Goal: Task Accomplishment & Management: Manage account settings

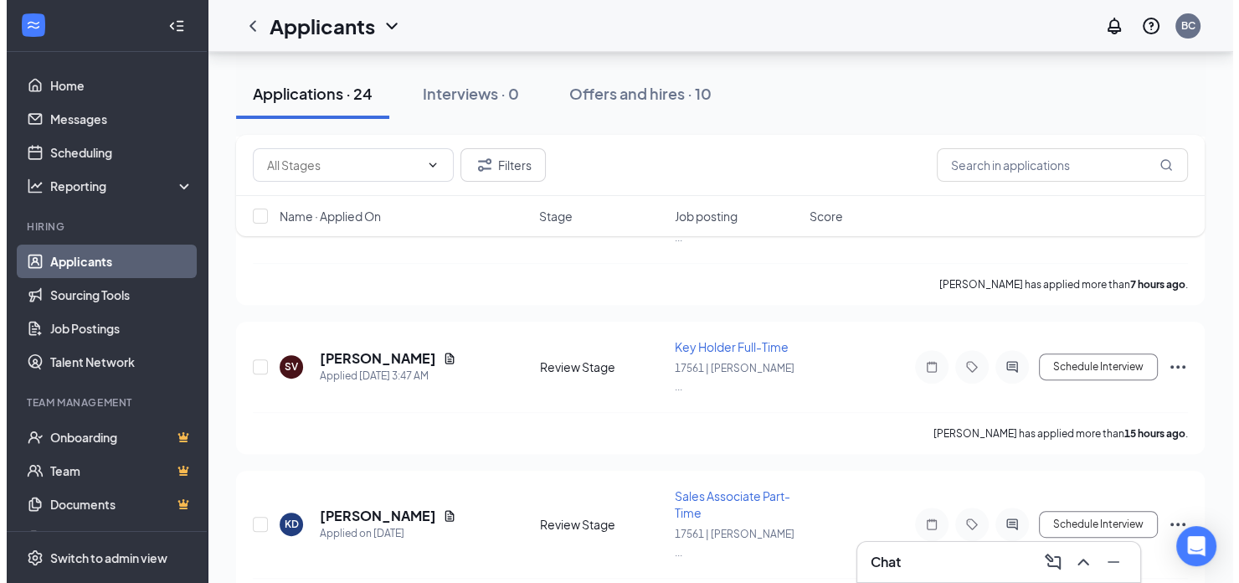
scroll to position [586, 0]
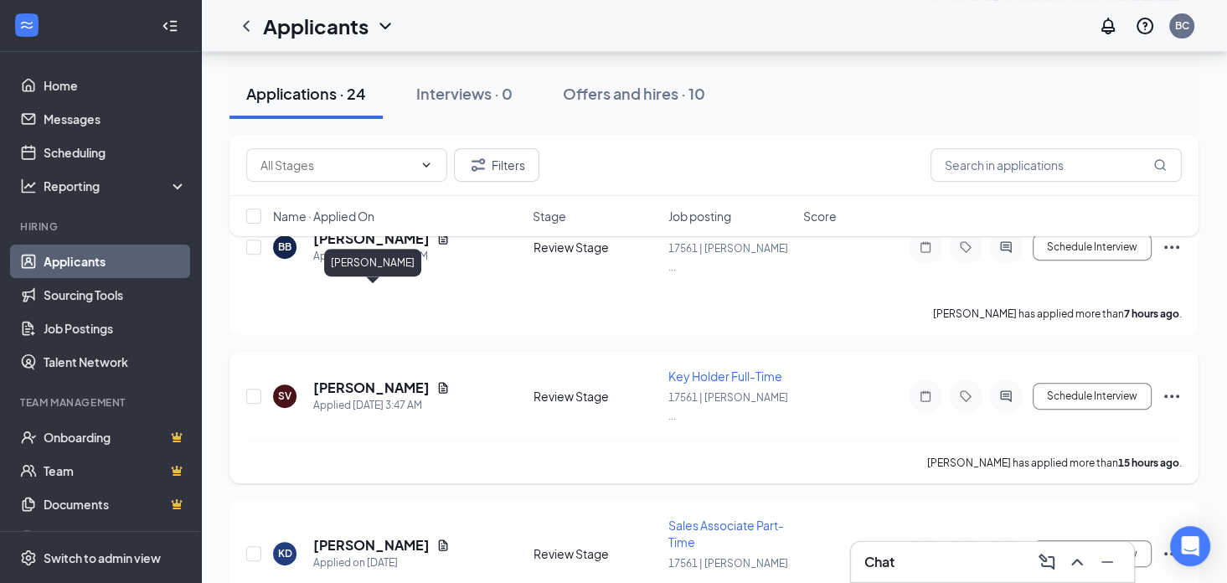
click at [425, 378] on h5 "[PERSON_NAME]" at bounding box center [371, 387] width 116 height 18
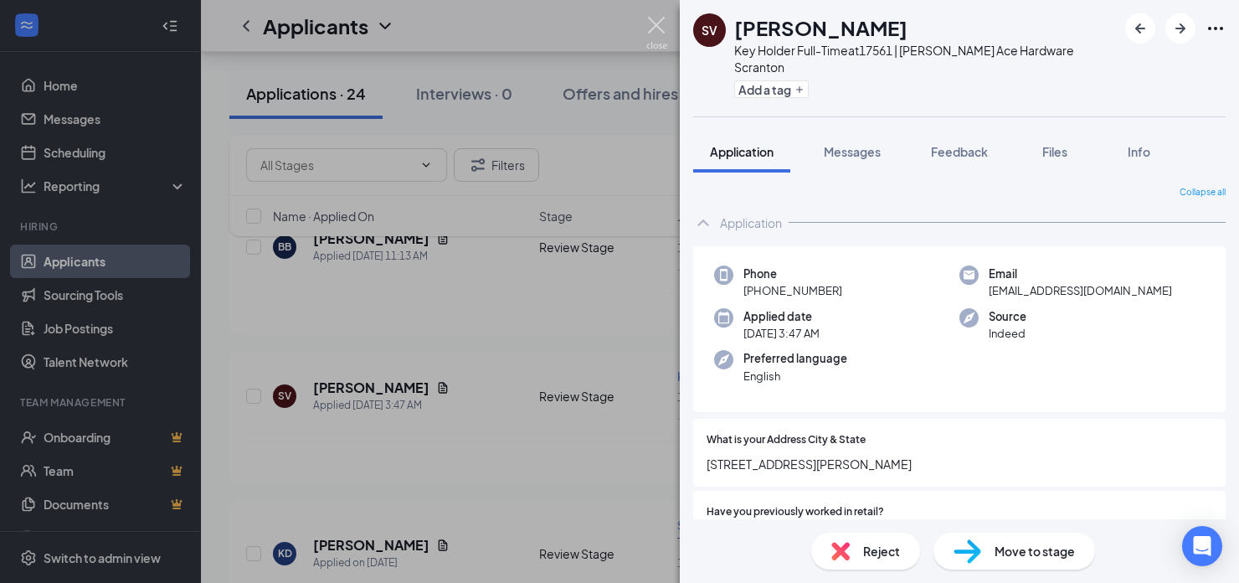
click at [661, 22] on img at bounding box center [656, 33] width 21 height 33
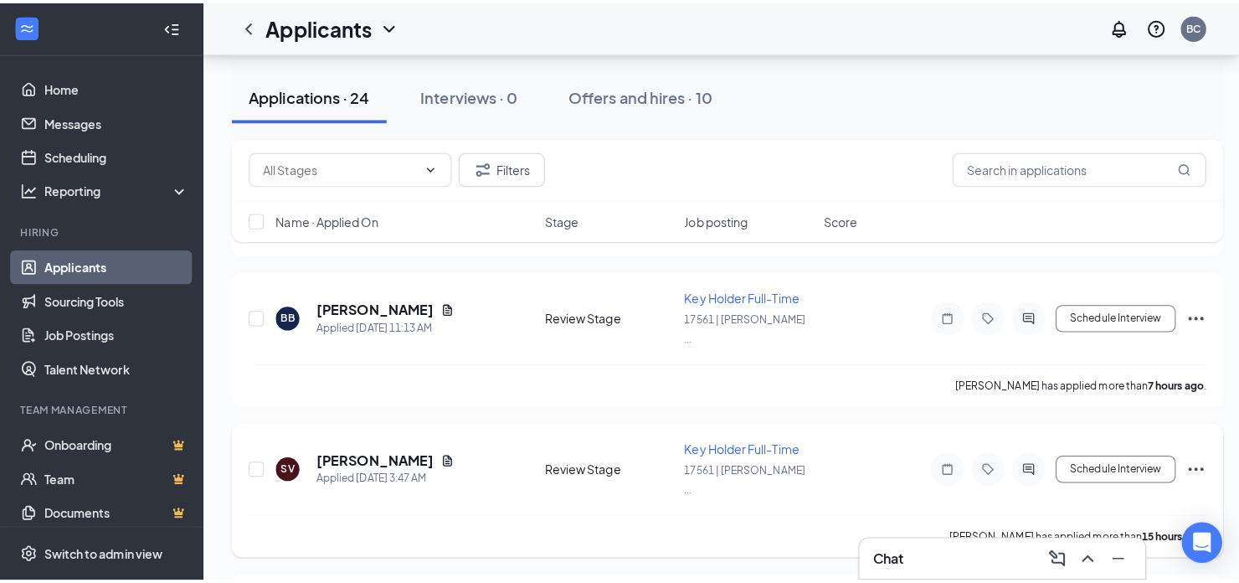
scroll to position [854, 0]
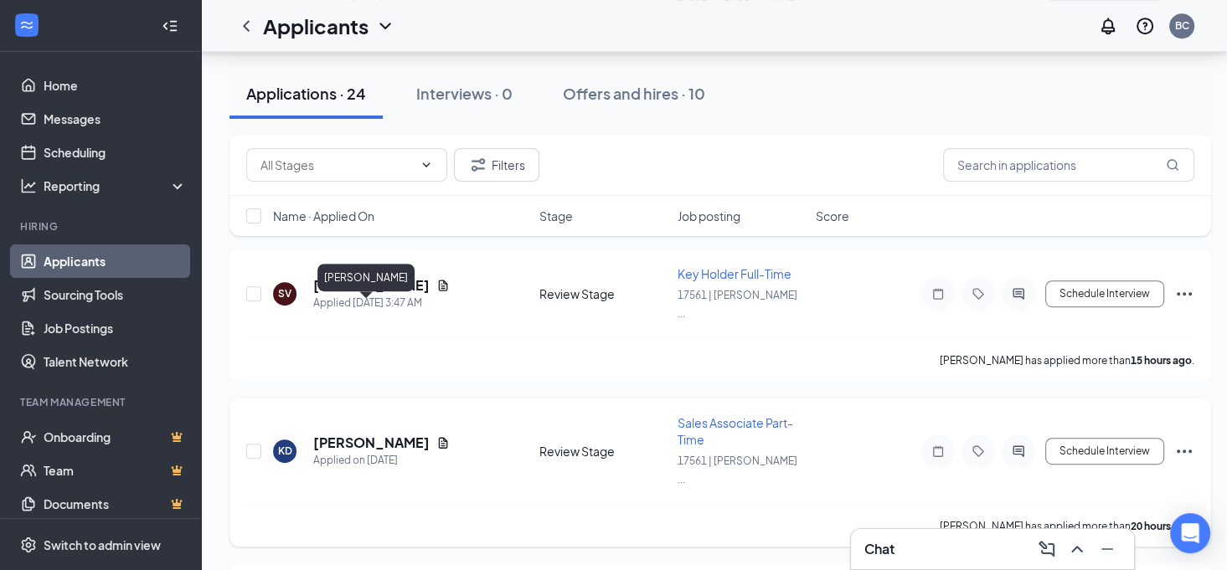
click at [357, 434] on h5 "[PERSON_NAME]" at bounding box center [371, 443] width 116 height 18
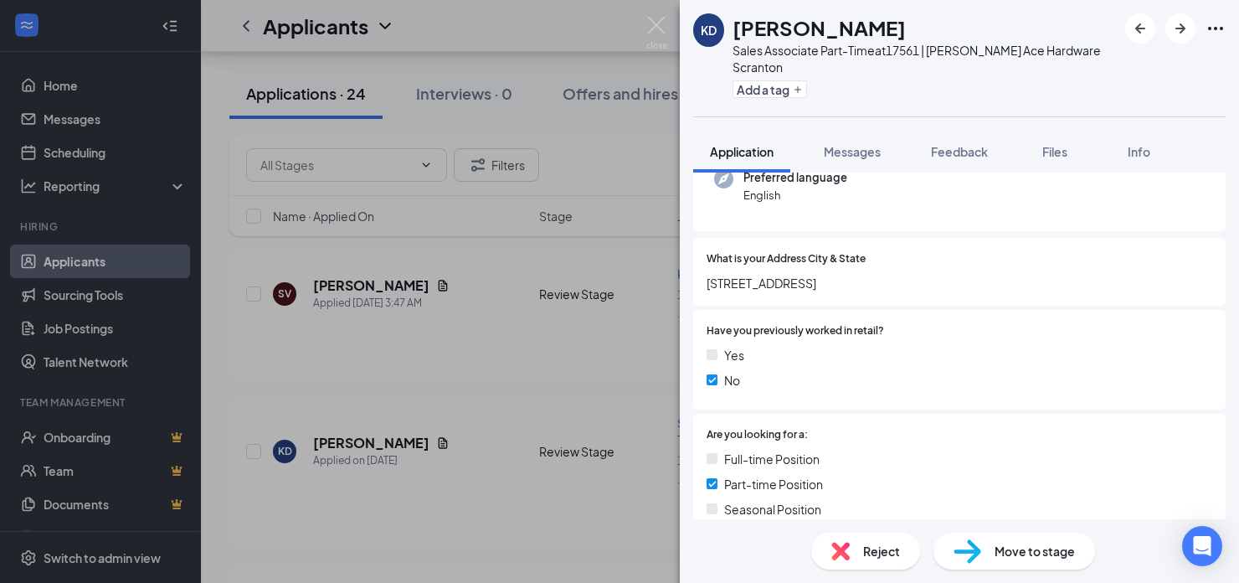
scroll to position [61, 0]
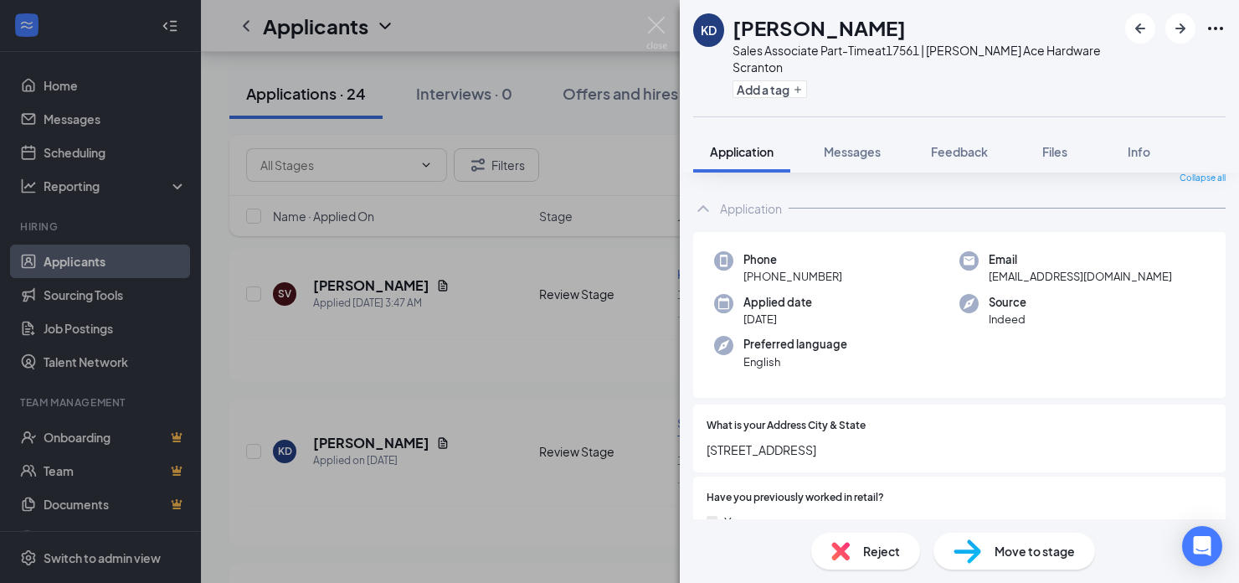
click at [464, 383] on div "KD [PERSON_NAME] Sales Associate Part-Time at 17561 | [PERSON_NAME] Ace Hardwar…" at bounding box center [619, 291] width 1239 height 583
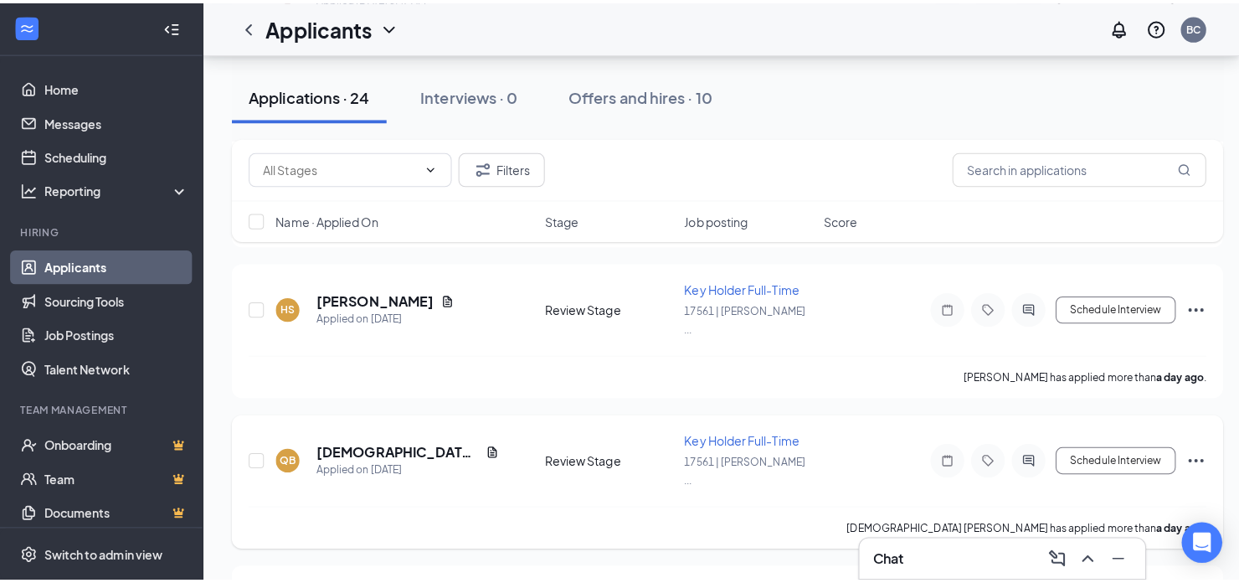
scroll to position [1189, 0]
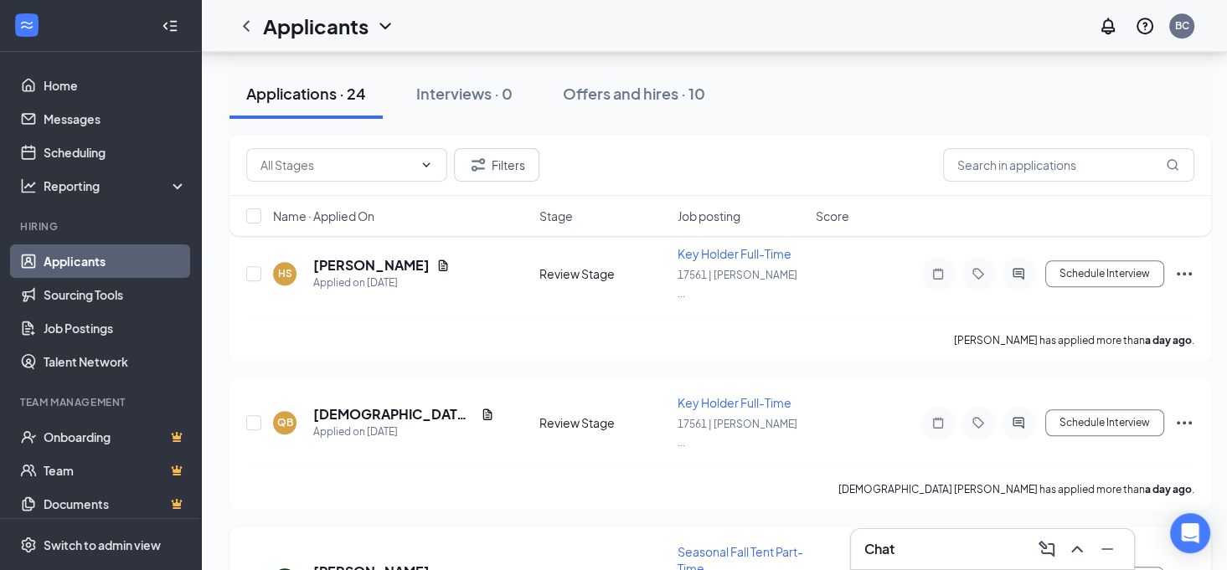
click at [439, 563] on div "MB [PERSON_NAME] Applied on [DATE]" at bounding box center [401, 580] width 256 height 35
click at [414, 563] on h5 "[PERSON_NAME]" at bounding box center [371, 572] width 116 height 18
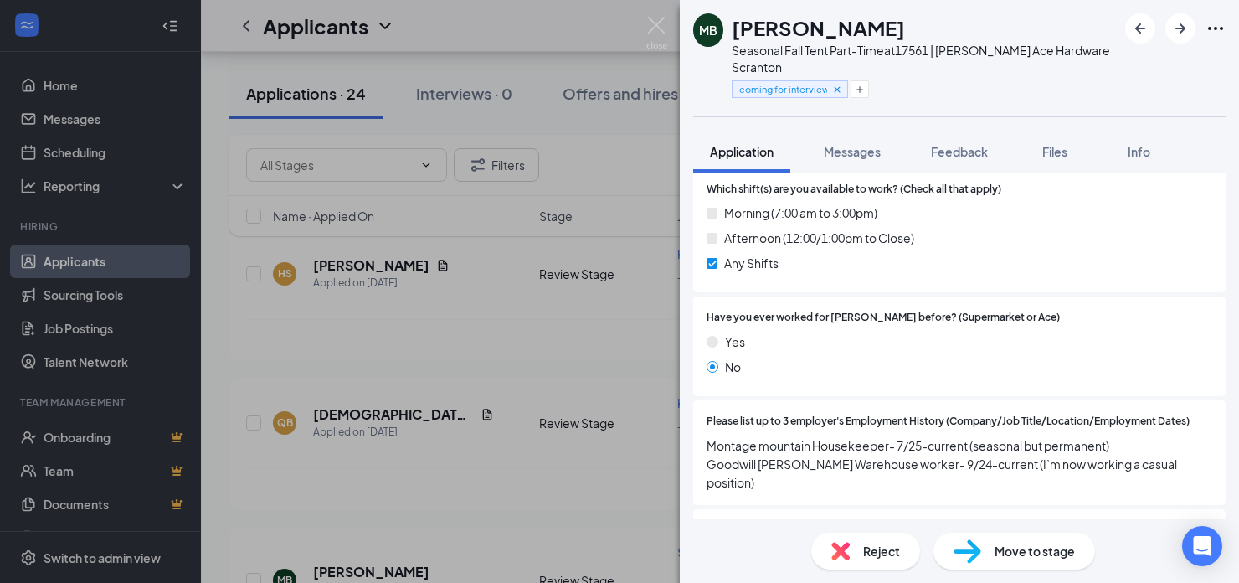
scroll to position [670, 0]
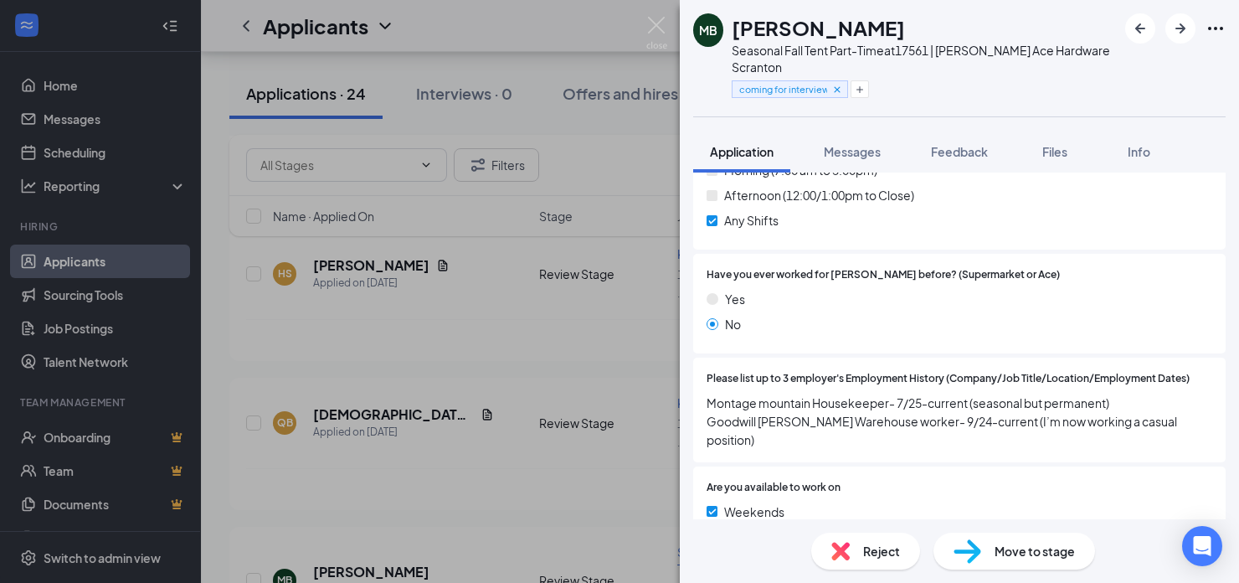
click at [1021, 553] on span "Move to stage" at bounding box center [1035, 551] width 80 height 18
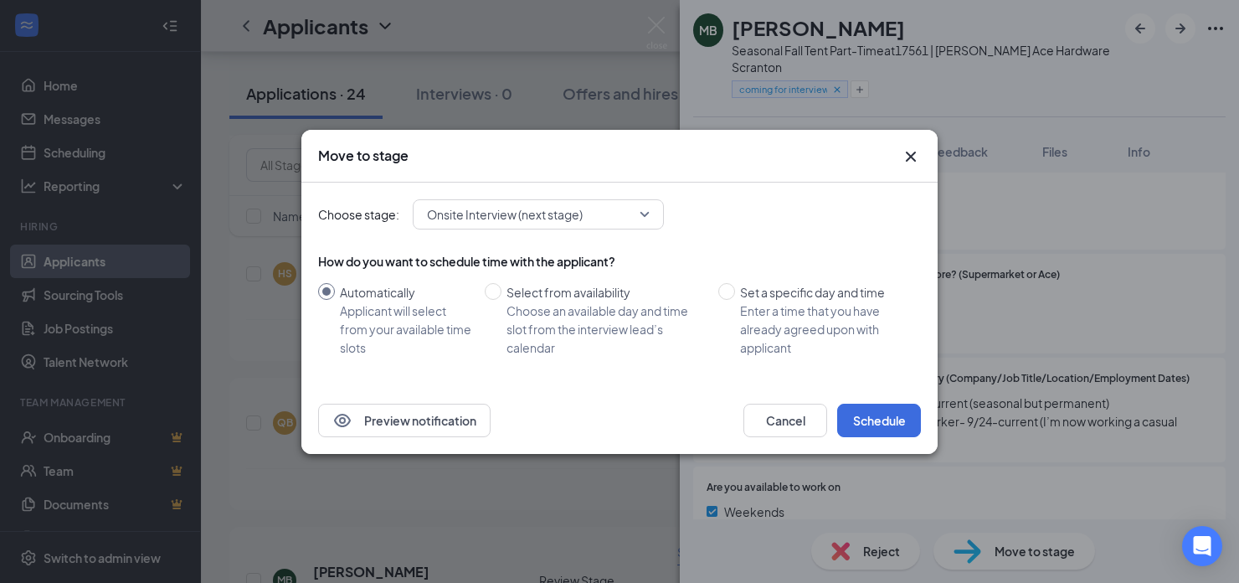
click at [593, 213] on span "Onsite Interview (next stage)" at bounding box center [531, 214] width 208 height 25
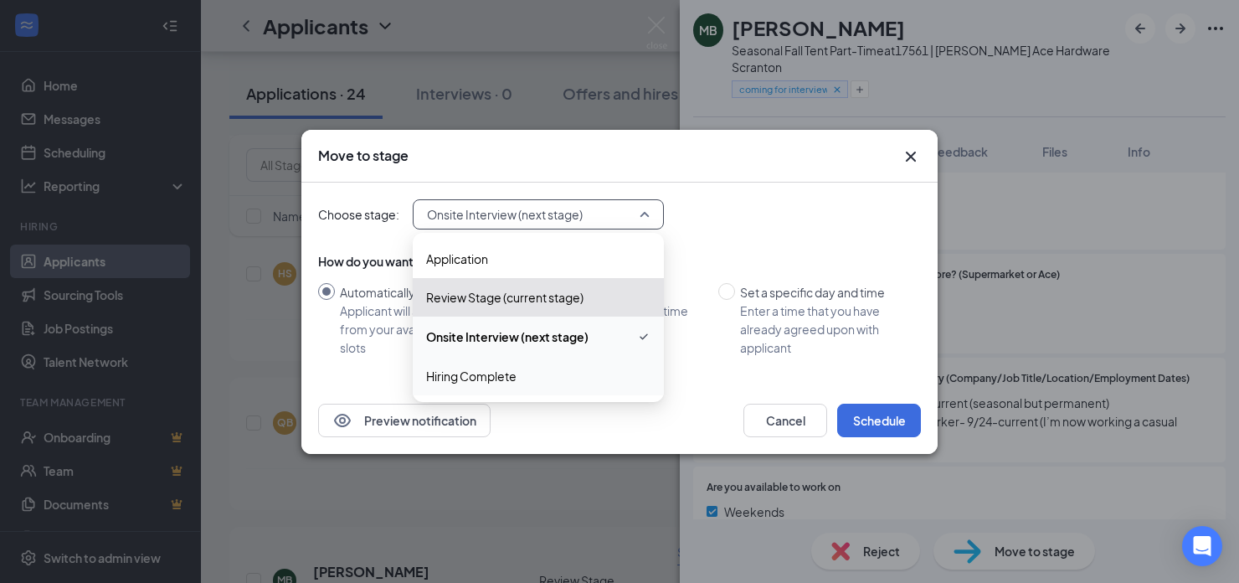
click at [570, 373] on span "Hiring Complete" at bounding box center [538, 376] width 224 height 18
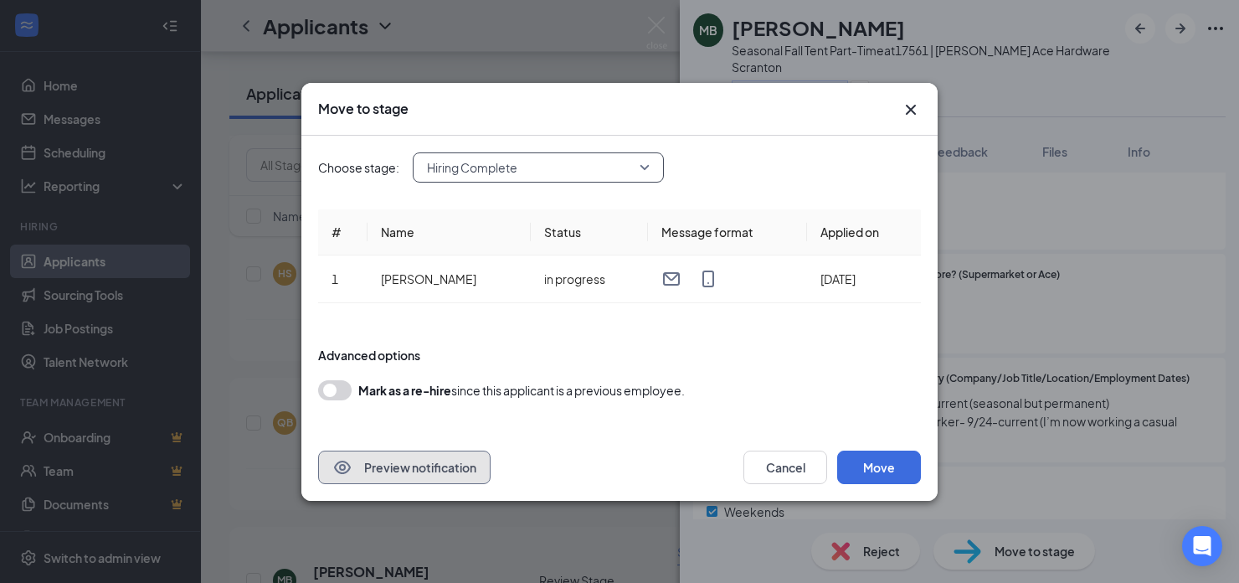
click at [457, 465] on button "Preview notification" at bounding box center [404, 466] width 172 height 33
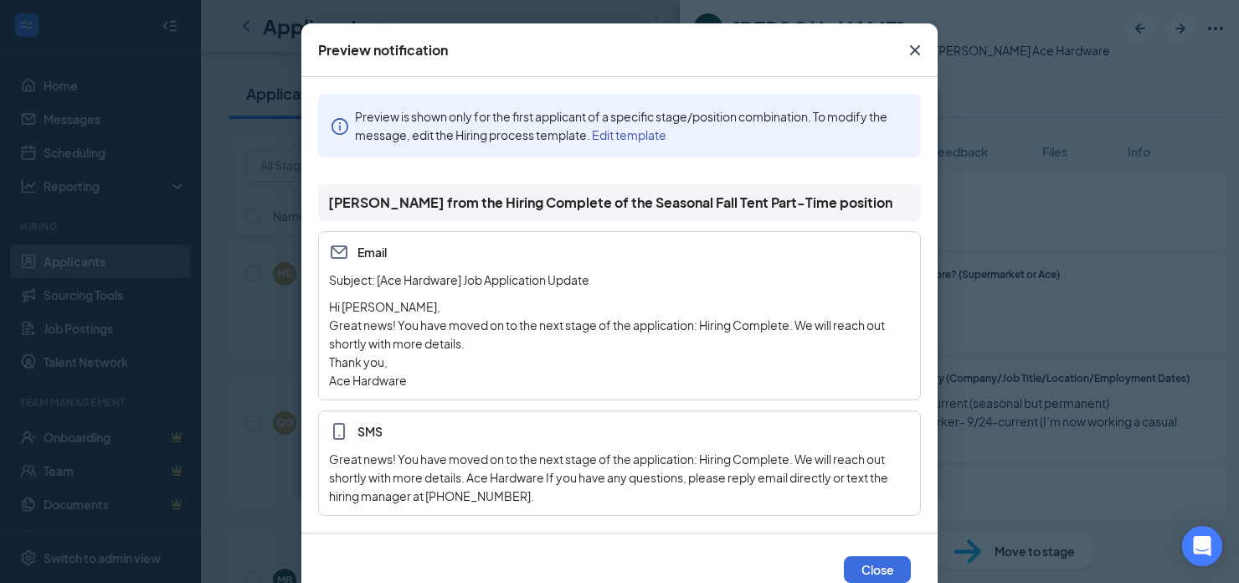
scroll to position [0, 0]
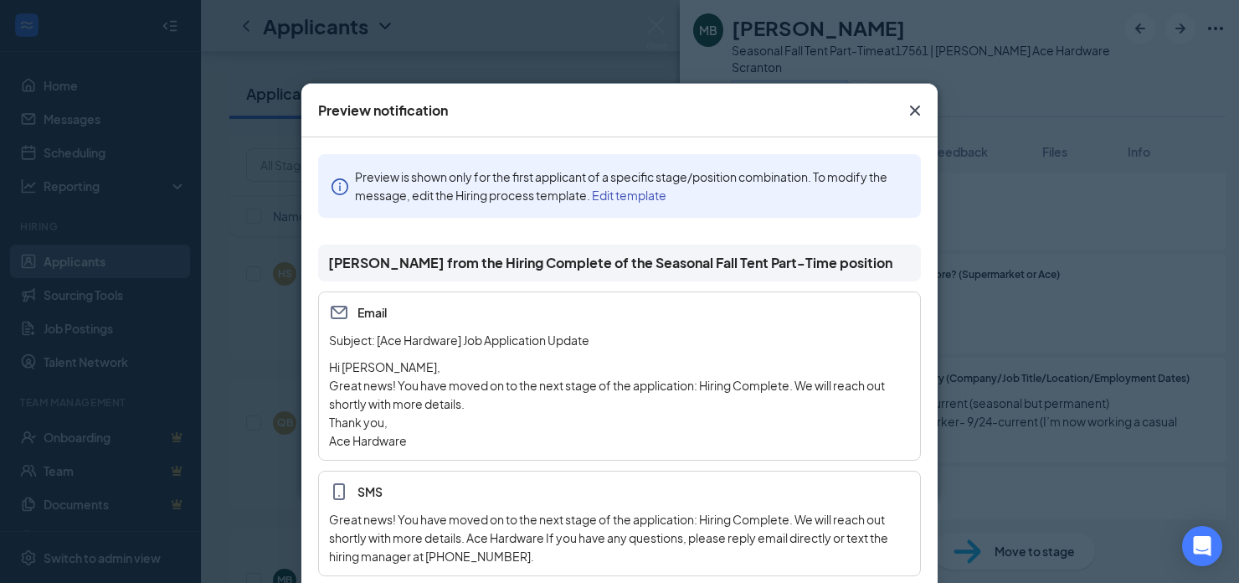
click at [914, 105] on icon "Cross" at bounding box center [915, 110] width 20 height 20
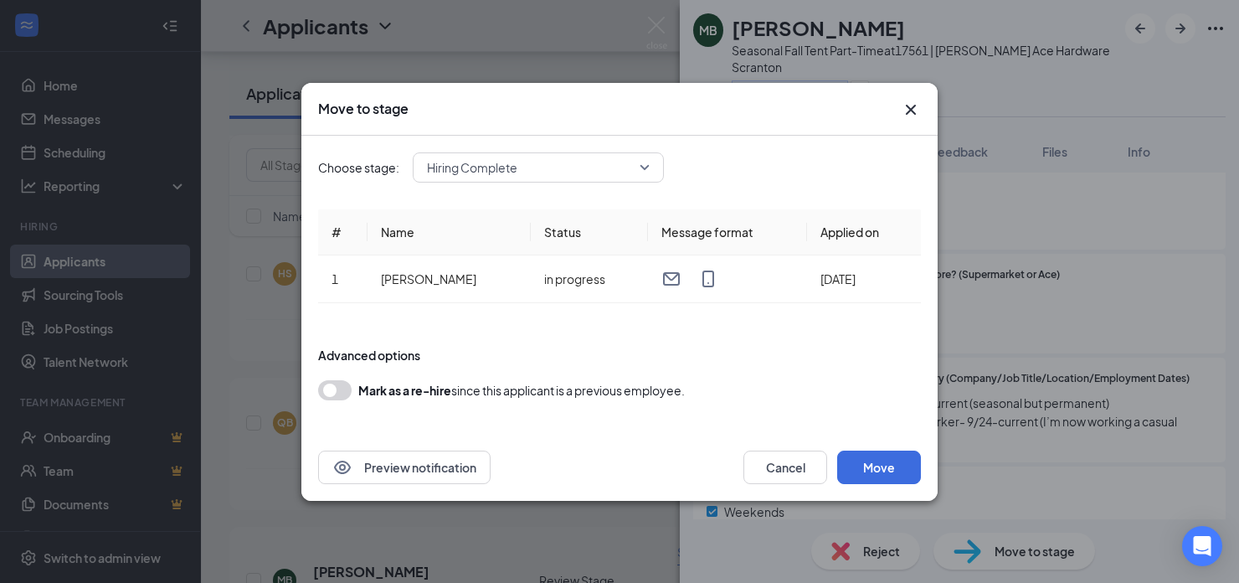
click at [642, 162] on span "Hiring Complete" at bounding box center [538, 167] width 223 height 25
click at [642, 164] on span "Hiring Complete" at bounding box center [538, 167] width 223 height 25
click at [425, 475] on button "Preview notification" at bounding box center [404, 466] width 172 height 33
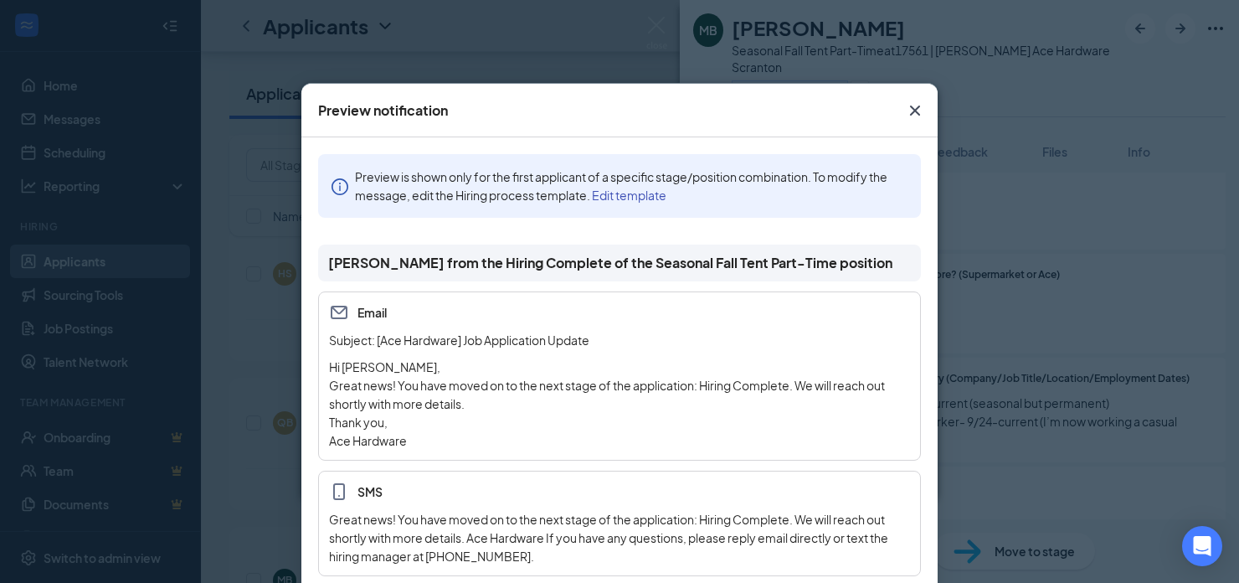
click at [907, 116] on icon "Cross" at bounding box center [915, 110] width 20 height 20
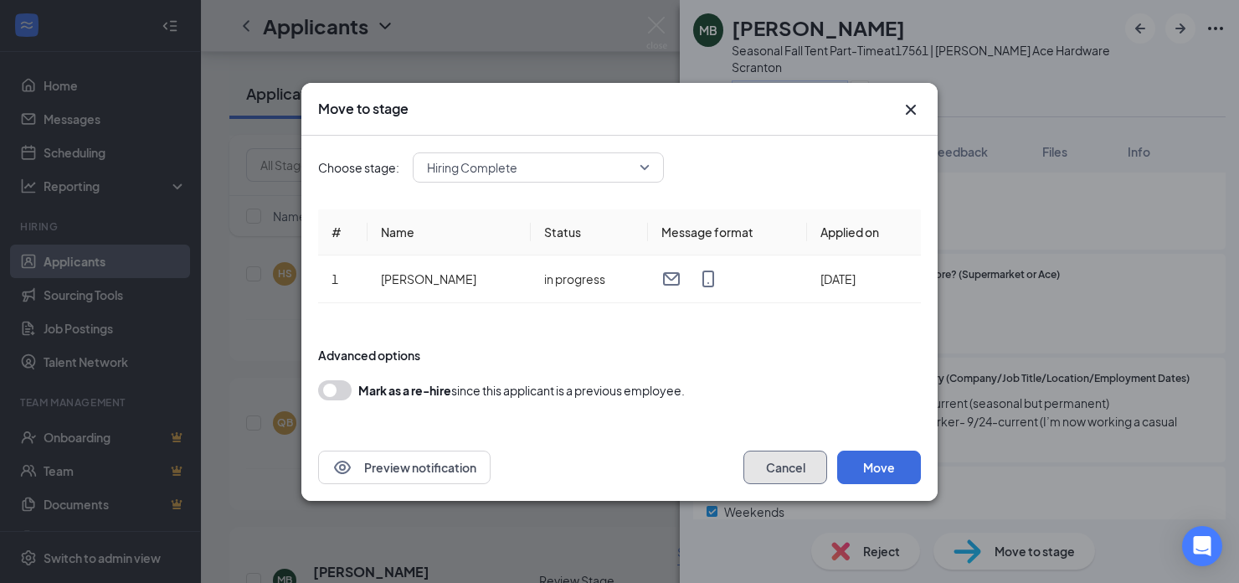
click at [769, 468] on button "Cancel" at bounding box center [785, 466] width 84 height 33
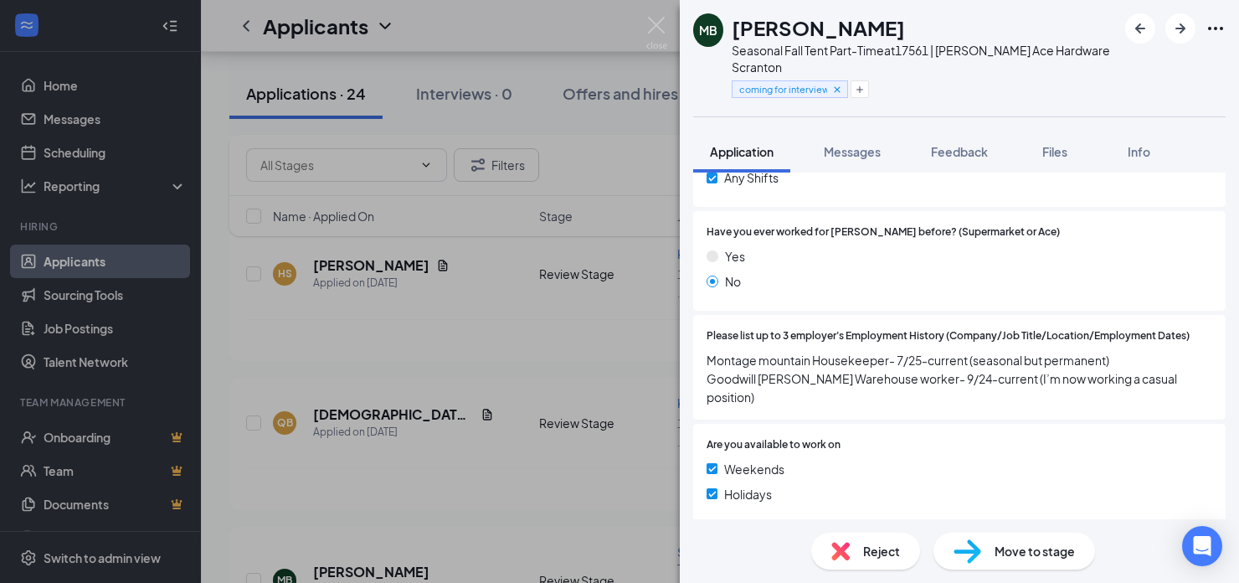
scroll to position [683, 0]
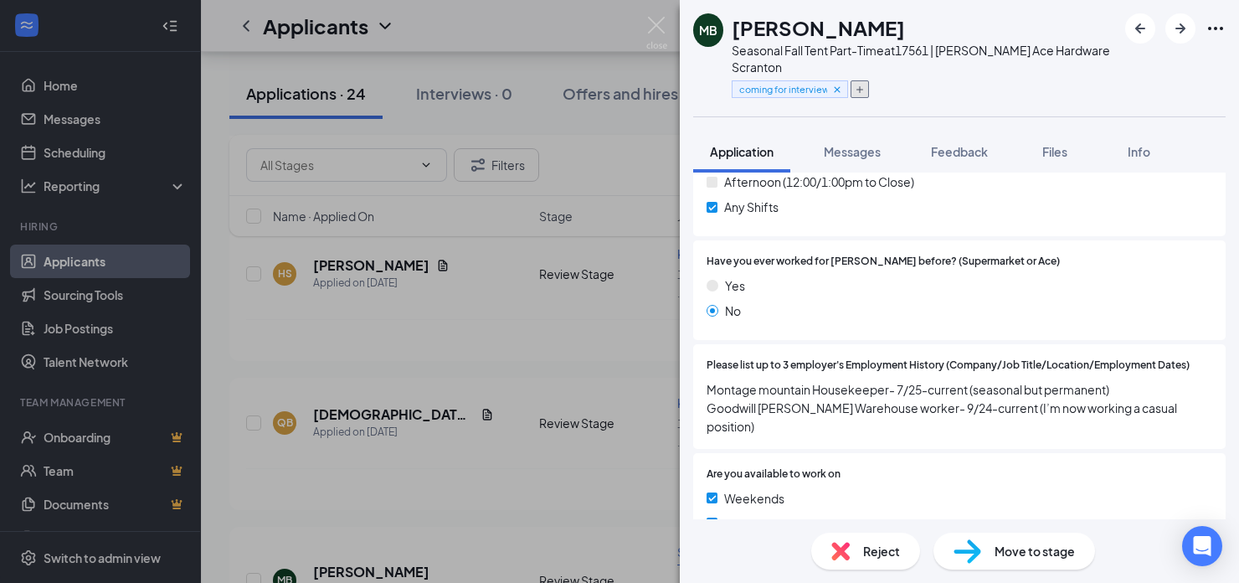
click at [863, 88] on icon "Plus" at bounding box center [860, 90] width 10 height 10
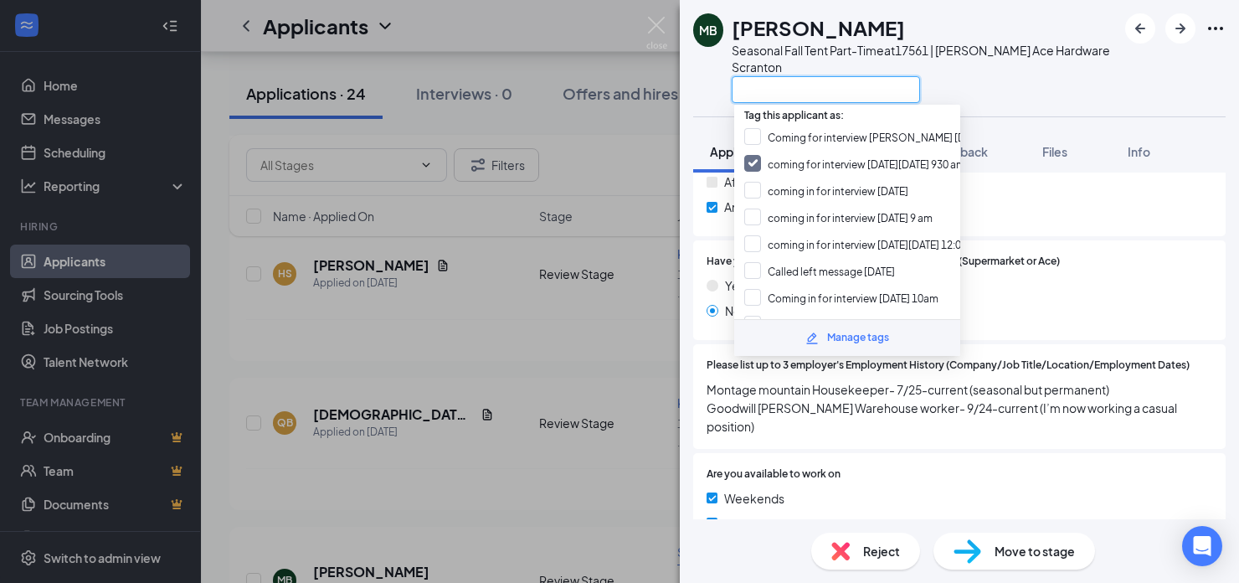
click at [772, 87] on input "text" at bounding box center [826, 89] width 188 height 27
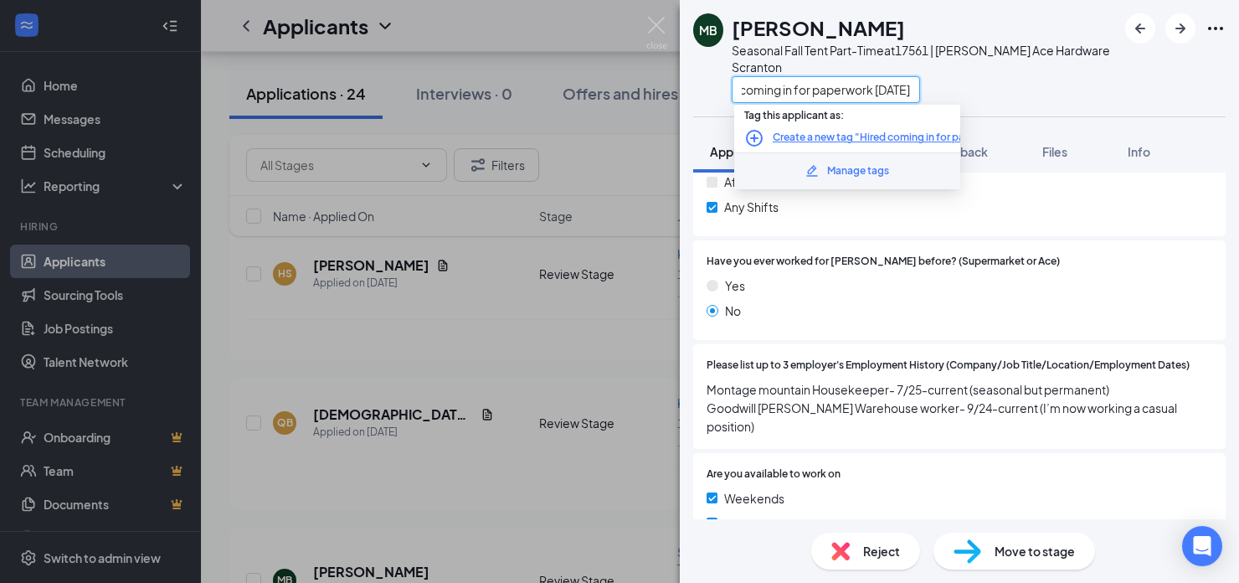
scroll to position [0, 64]
type input "Hired coming in for paperwork [DATE]"
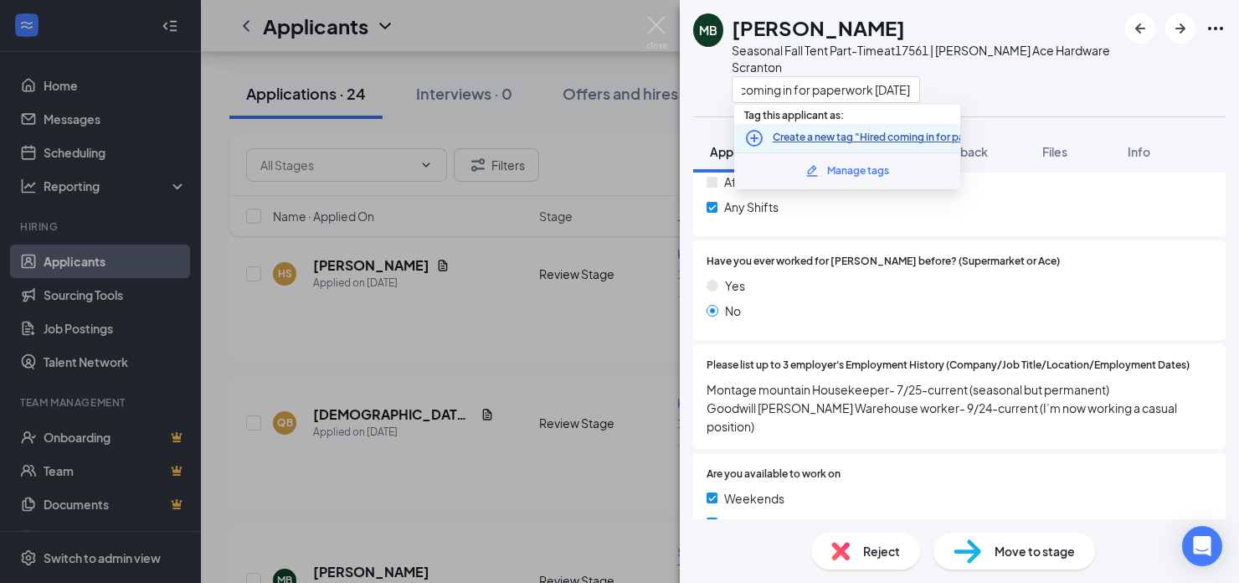
click at [910, 132] on link "Create a new tag "Hired coming in for paperwork [DATE]"" at bounding box center [908, 138] width 271 height 16
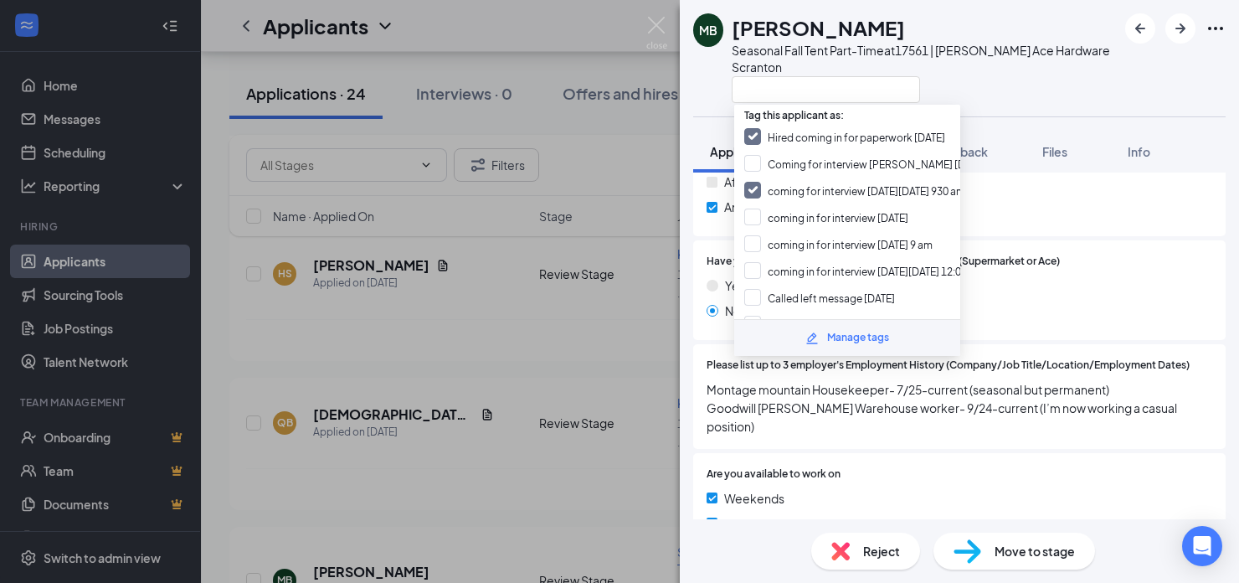
click at [1078, 208] on div "Any Shifts" at bounding box center [960, 207] width 506 height 18
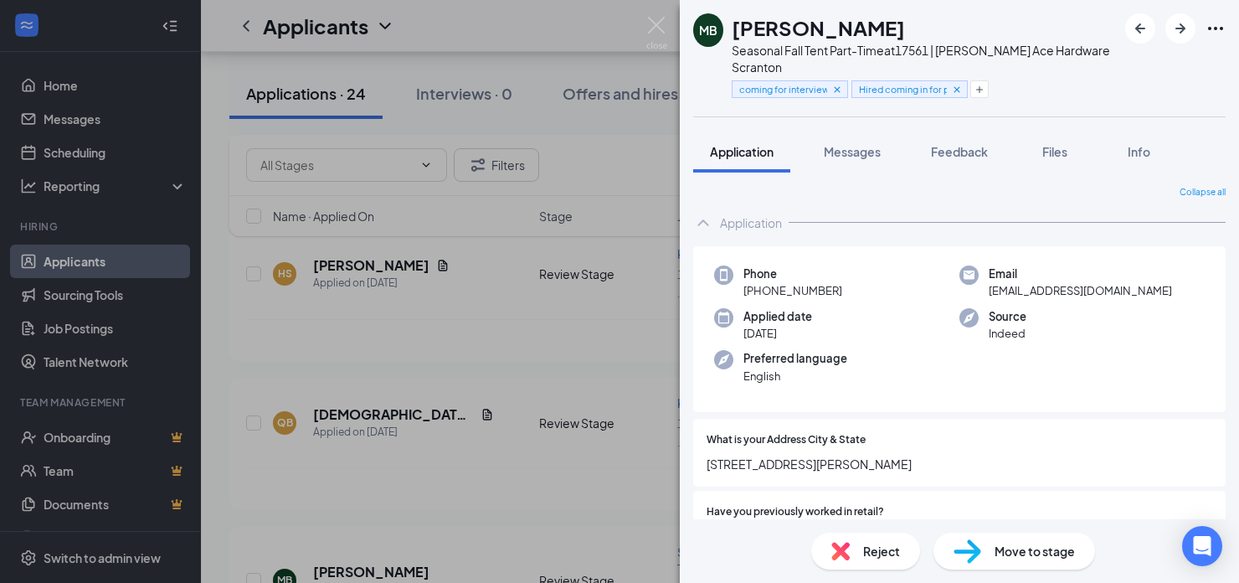
drag, startPoint x: 501, startPoint y: 384, endPoint x: 512, endPoint y: 383, distance: 11.8
click at [502, 383] on div "MB Maddison [PERSON_NAME] Seasonal Fall Tent Part-Time at 17561 | [PERSON_NAME]…" at bounding box center [619, 291] width 1239 height 583
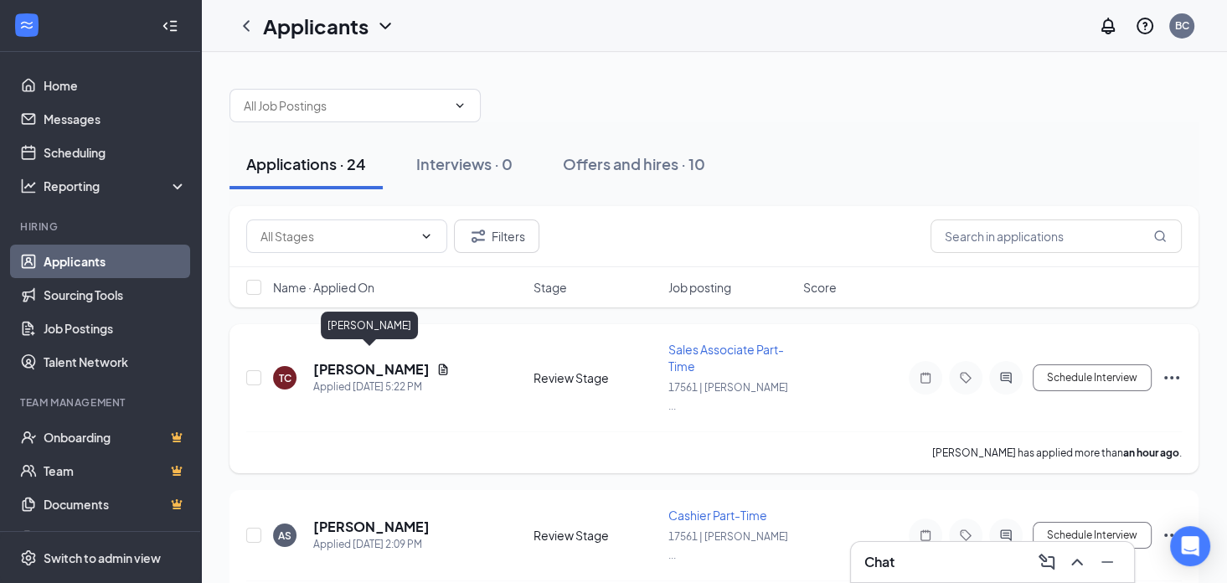
click at [388, 363] on h5 "[PERSON_NAME]" at bounding box center [371, 369] width 116 height 18
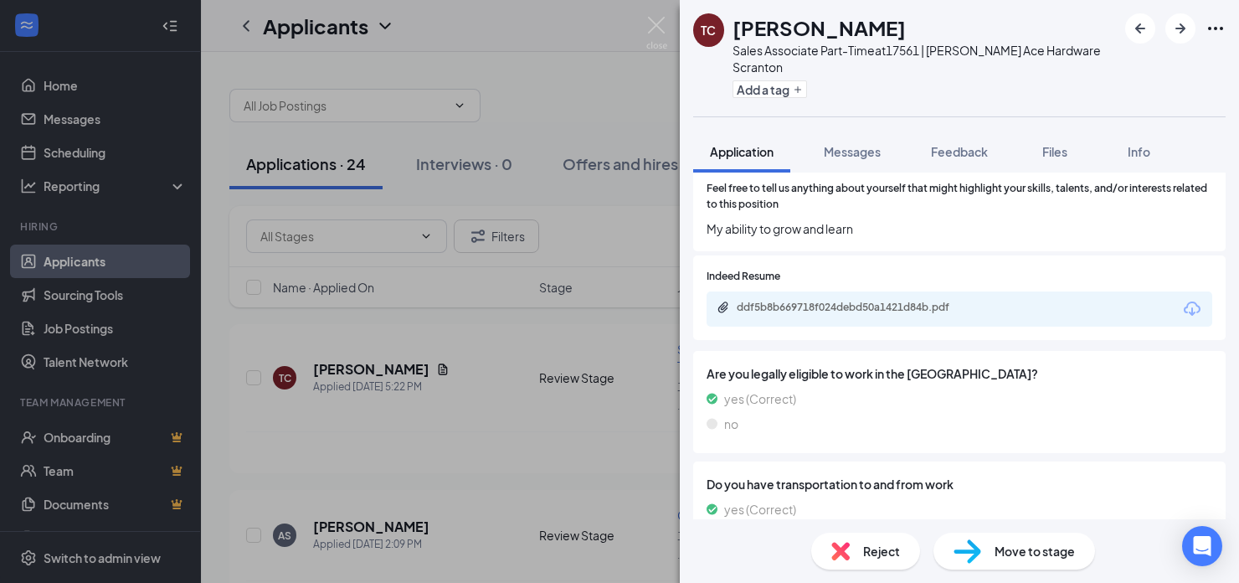
scroll to position [1256, 0]
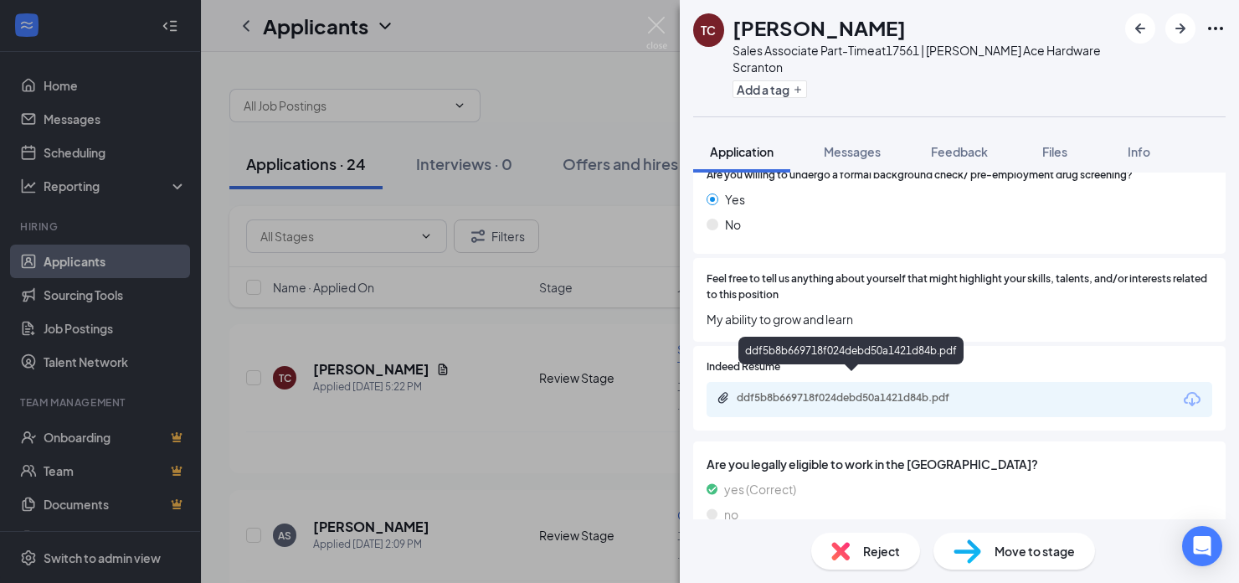
click at [806, 391] on div "ddf5b8b669718f024debd50a1421d84b.pdf" at bounding box center [854, 397] width 234 height 13
